Goal: Information Seeking & Learning: Learn about a topic

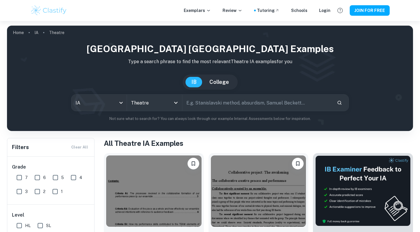
click at [139, 156] on img at bounding box center [153, 191] width 95 height 71
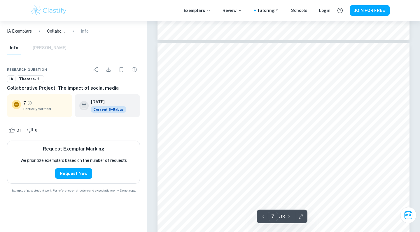
scroll to position [2217, 0]
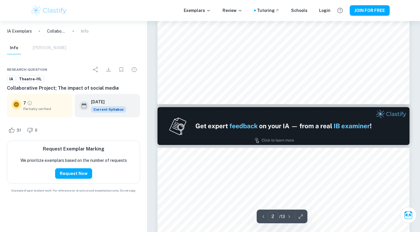
type input "1"
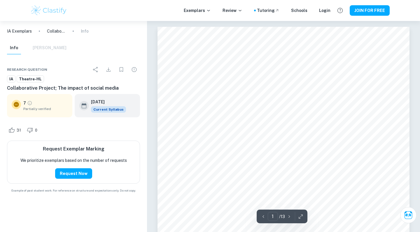
scroll to position [0, 0]
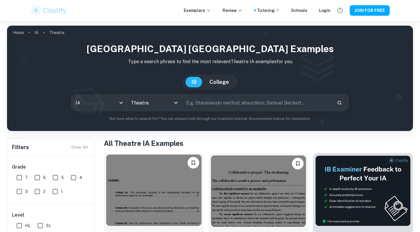
scroll to position [68, 0]
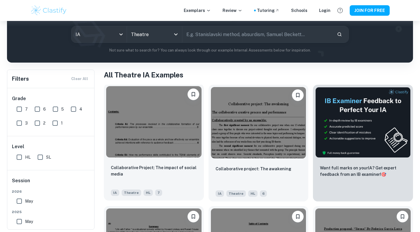
click at [174, 125] on img at bounding box center [153, 121] width 95 height 71
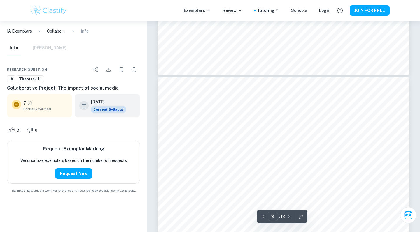
scroll to position [3238, 0]
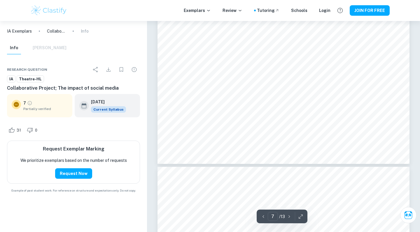
type input "6"
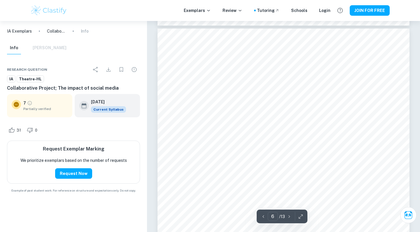
scroll to position [1799, 0]
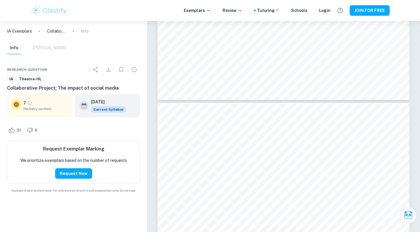
click at [59, 30] on p "Collaborative Project; The impact of social media" at bounding box center [56, 31] width 19 height 6
click at [48, 33] on p "Collaborative Project; The impact of social media" at bounding box center [56, 31] width 19 height 6
click at [32, 78] on span "Theatre-HL" at bounding box center [30, 79] width 27 height 6
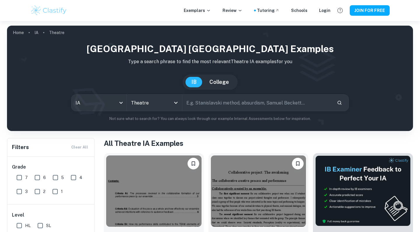
scroll to position [134, 0]
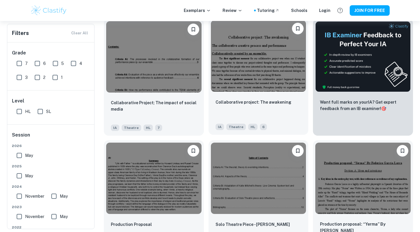
click at [256, 69] on img at bounding box center [258, 55] width 95 height 71
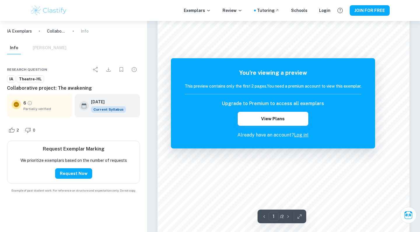
scroll to position [47, 0]
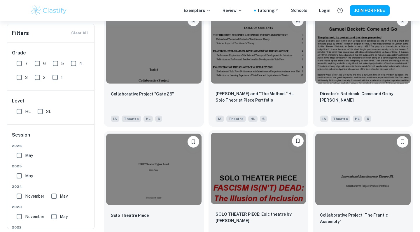
scroll to position [629, 0]
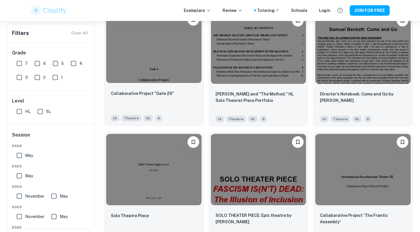
click at [146, 50] on img at bounding box center [153, 47] width 95 height 71
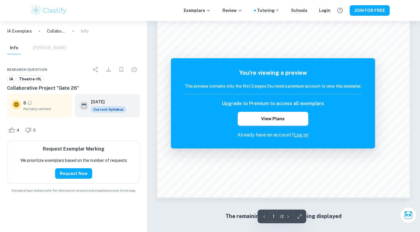
scroll to position [483, 0]
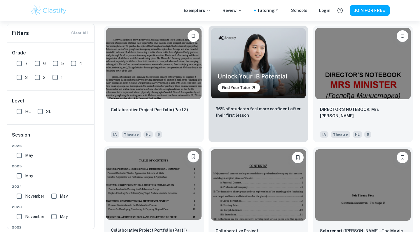
scroll to position [978, 0]
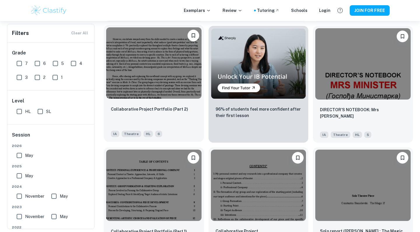
click at [167, 105] on div "Collaborative Project Portfolio (Part 2) IA Theatre HL 6" at bounding box center [154, 121] width 100 height 41
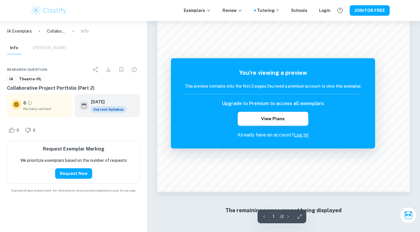
scroll to position [489, 0]
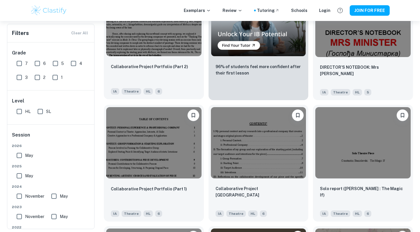
scroll to position [1047, 0]
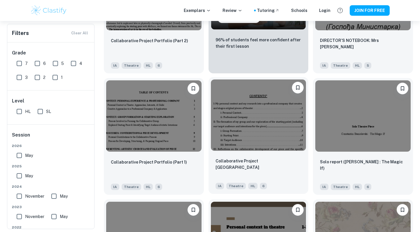
click at [240, 112] on img at bounding box center [258, 115] width 95 height 71
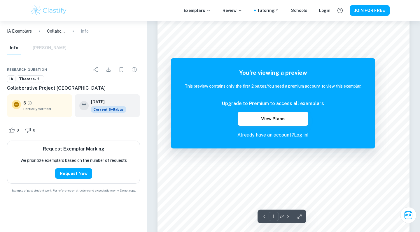
scroll to position [86, 0]
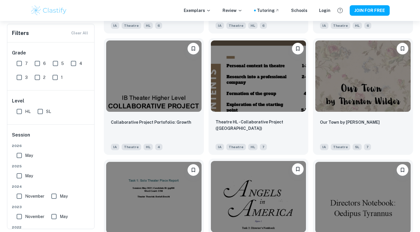
scroll to position [1197, 0]
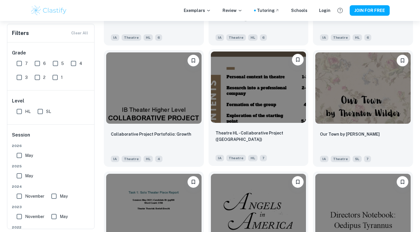
click at [244, 107] on img at bounding box center [258, 87] width 95 height 71
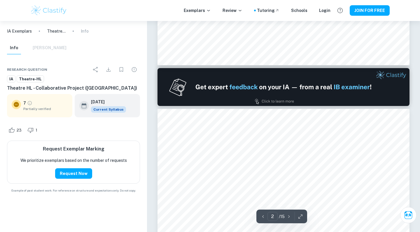
scroll to position [316, 0]
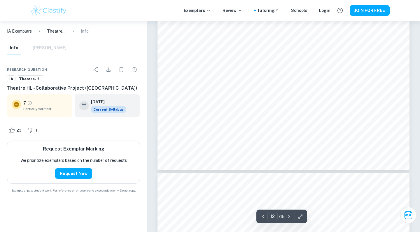
type input "13"
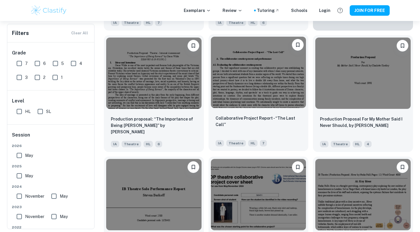
scroll to position [1691, 0]
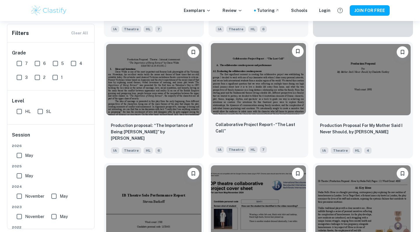
click at [271, 90] on img at bounding box center [258, 78] width 95 height 71
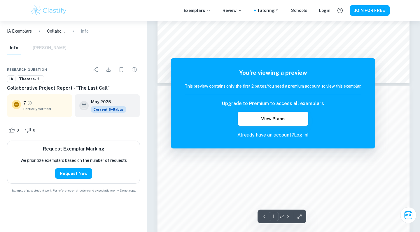
scroll to position [259, 0]
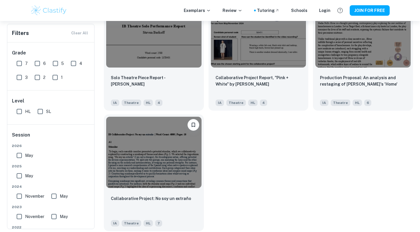
scroll to position [1861, 0]
click at [157, 146] on img at bounding box center [153, 152] width 95 height 71
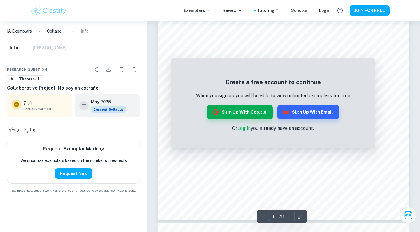
scroll to position [139, 0]
click at [254, 119] on button "Sign up with Google" at bounding box center [240, 112] width 66 height 14
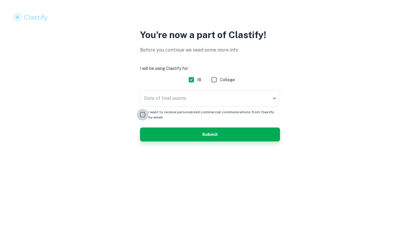
click at [142, 110] on input "I want to receive personalized commercial communications from Clastify by email." at bounding box center [143, 115] width 12 height 12
checkbox input "true"
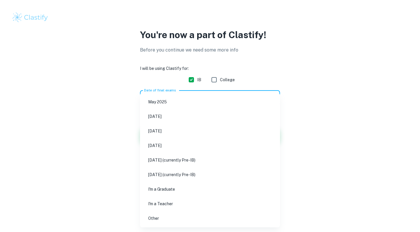
click at [156, 103] on body "We value your privacy We use cookies to enhance your browsing experience, serve…" at bounding box center [210, 116] width 420 height 232
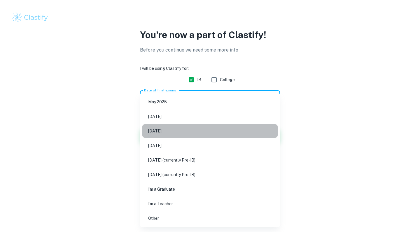
click at [173, 136] on li "[DATE]" at bounding box center [209, 130] width 135 height 13
type input "M26"
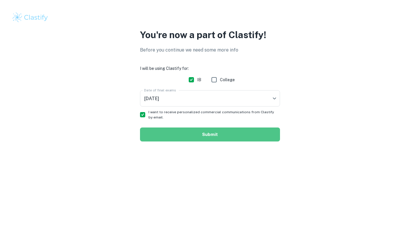
click at [181, 139] on button "Submit" at bounding box center [210, 135] width 140 height 14
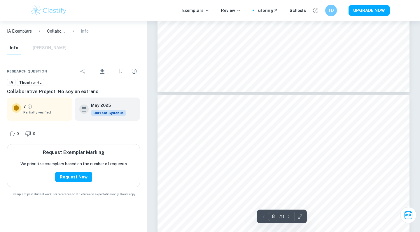
scroll to position [2575, 0]
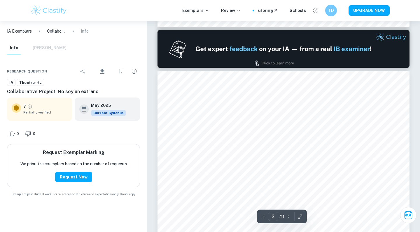
type input "1"
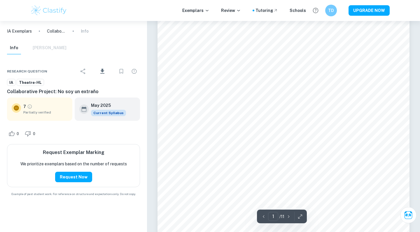
scroll to position [38, 0]
